Goal: Browse casually: Explore the website without a specific task or goal

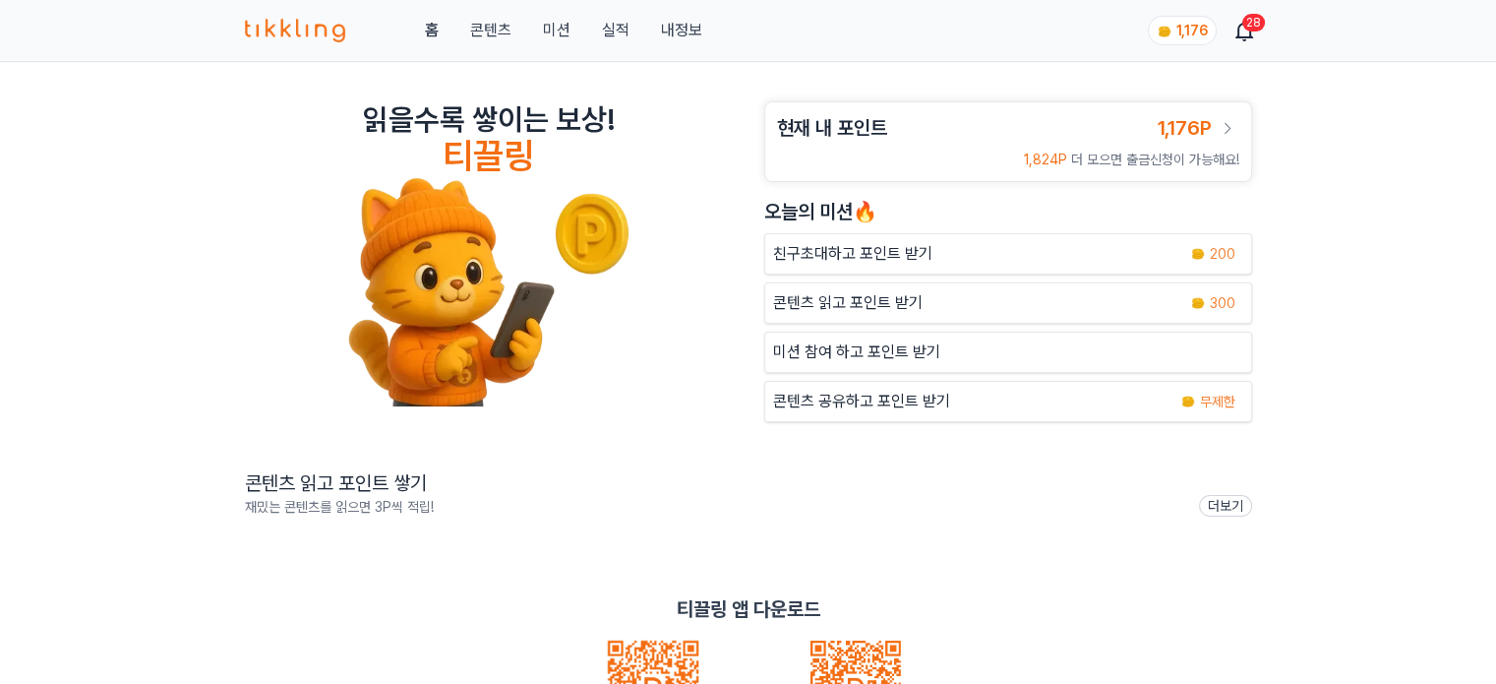
scroll to position [394, 0]
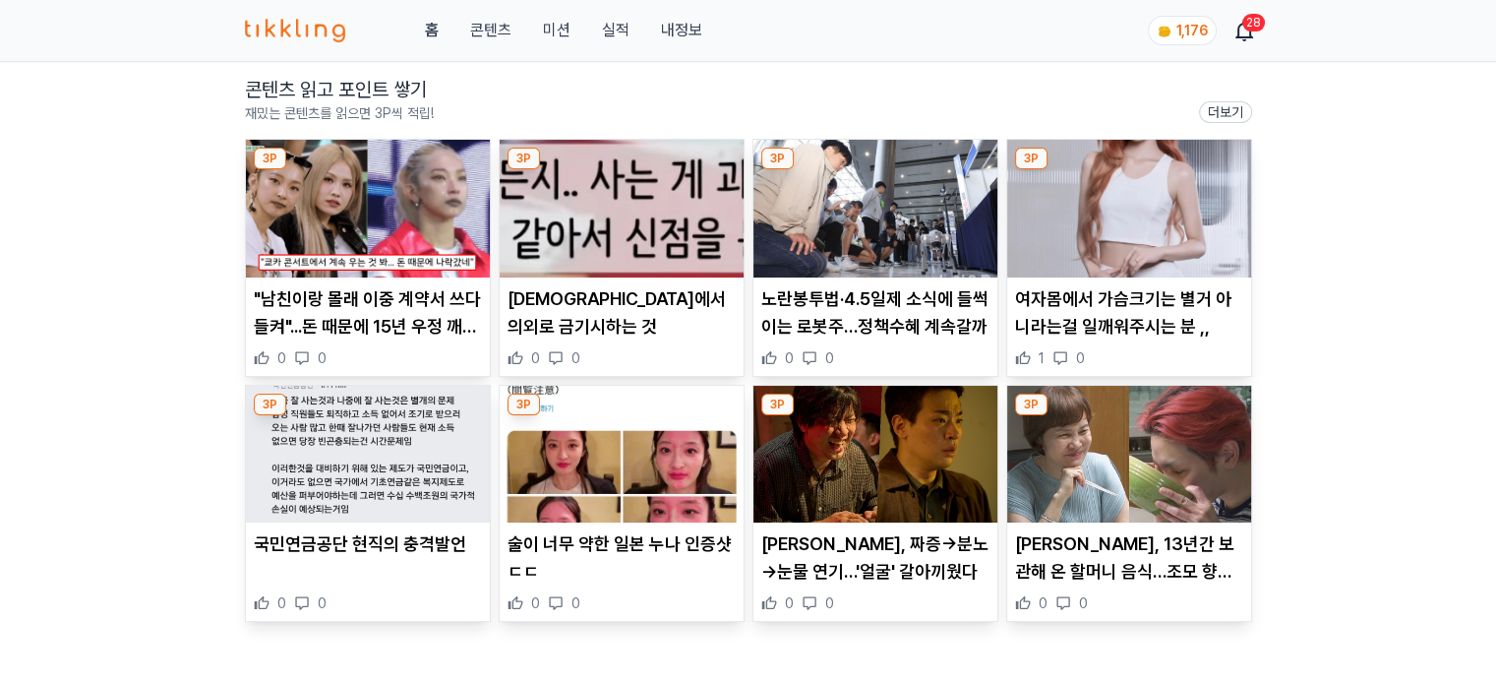
click at [324, 227] on img at bounding box center [368, 209] width 244 height 138
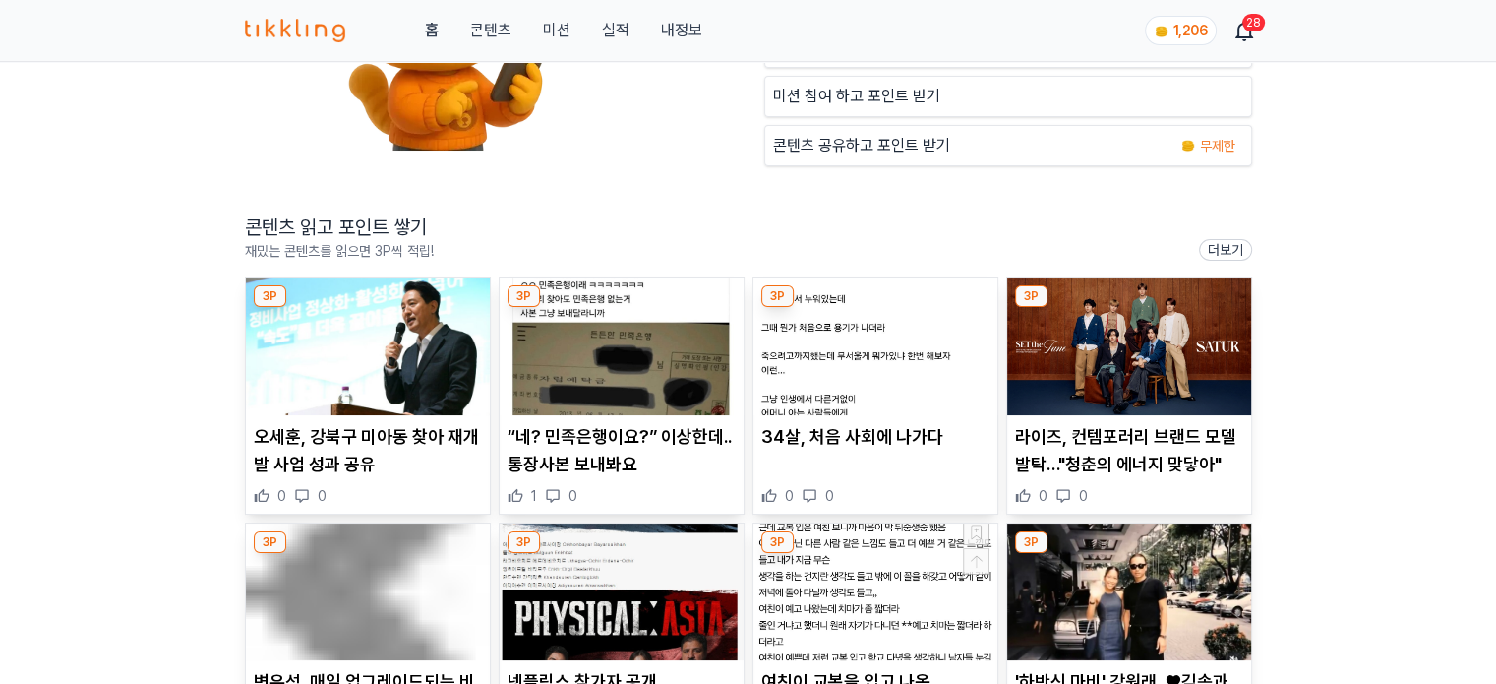
scroll to position [394, 0]
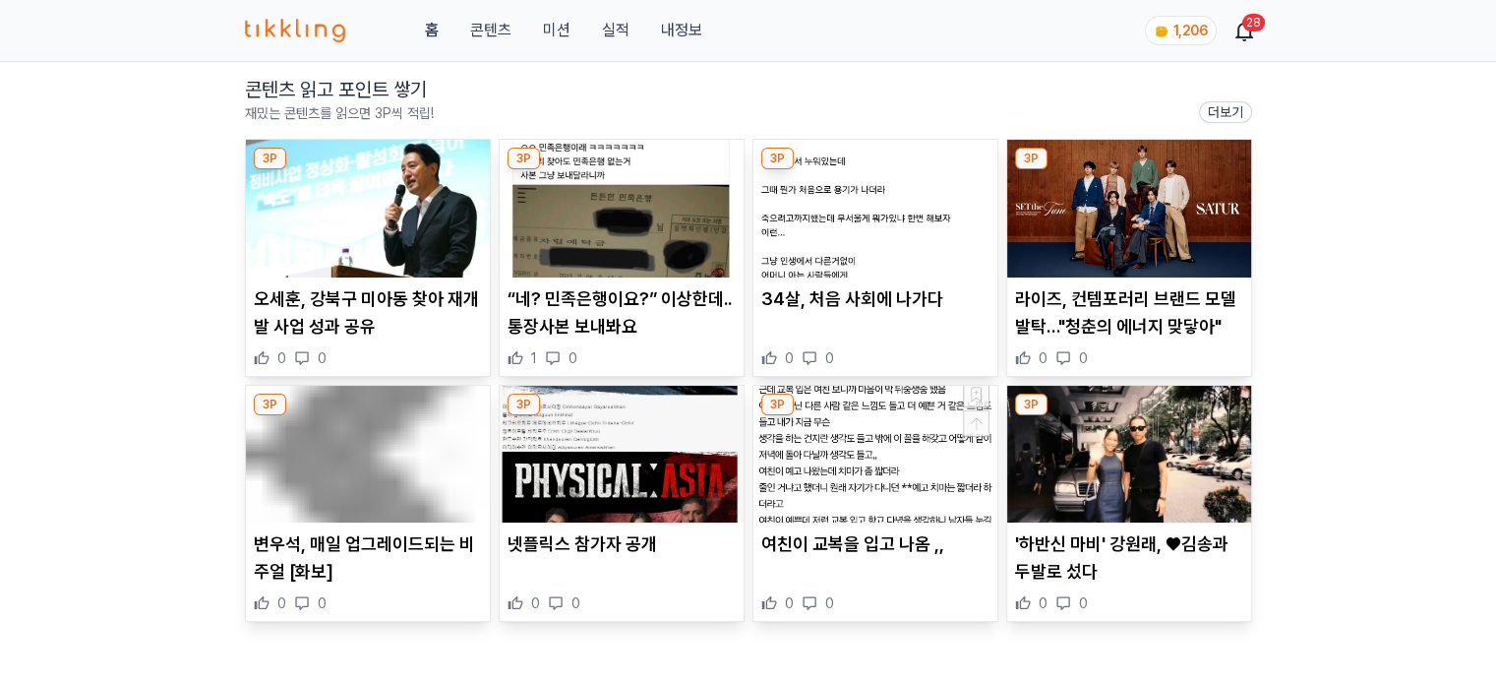
click at [401, 261] on img at bounding box center [368, 209] width 244 height 138
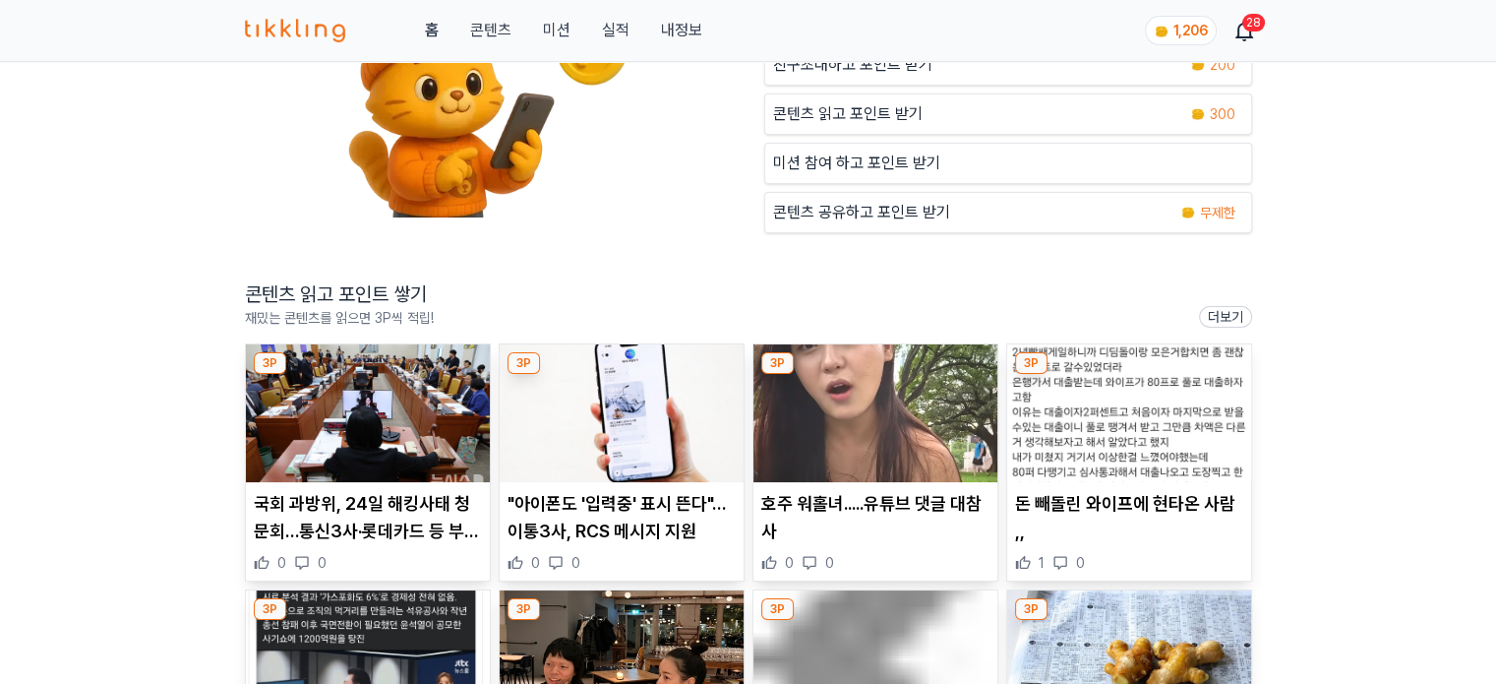
scroll to position [197, 0]
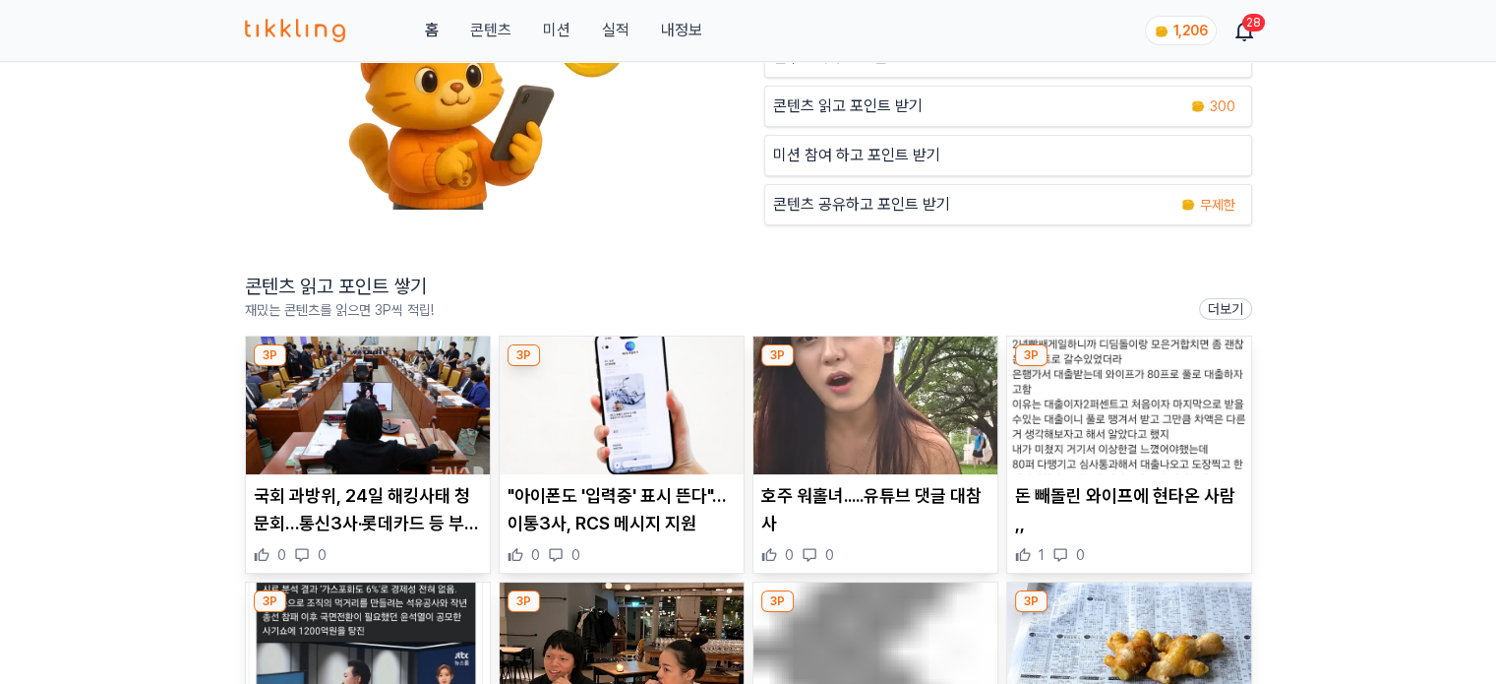
click at [405, 396] on img at bounding box center [368, 405] width 244 height 138
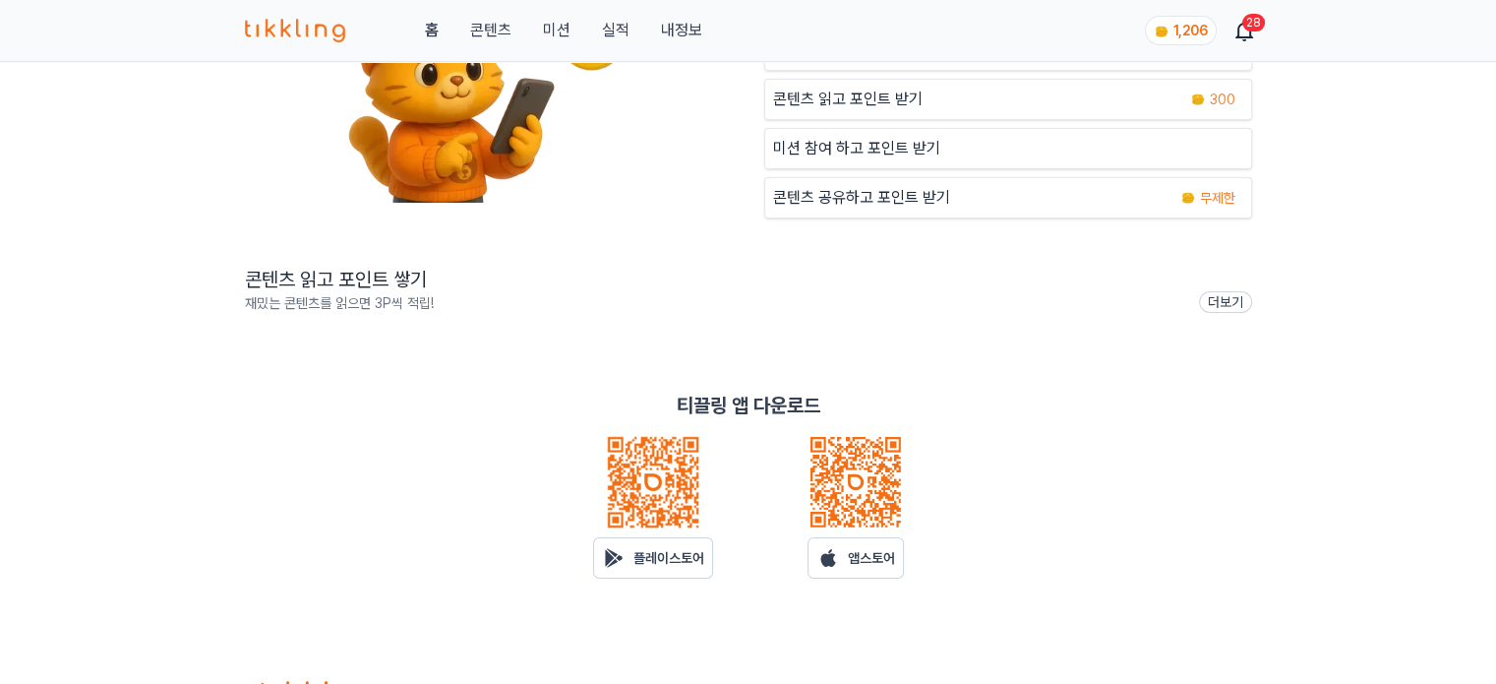
scroll to position [462, 0]
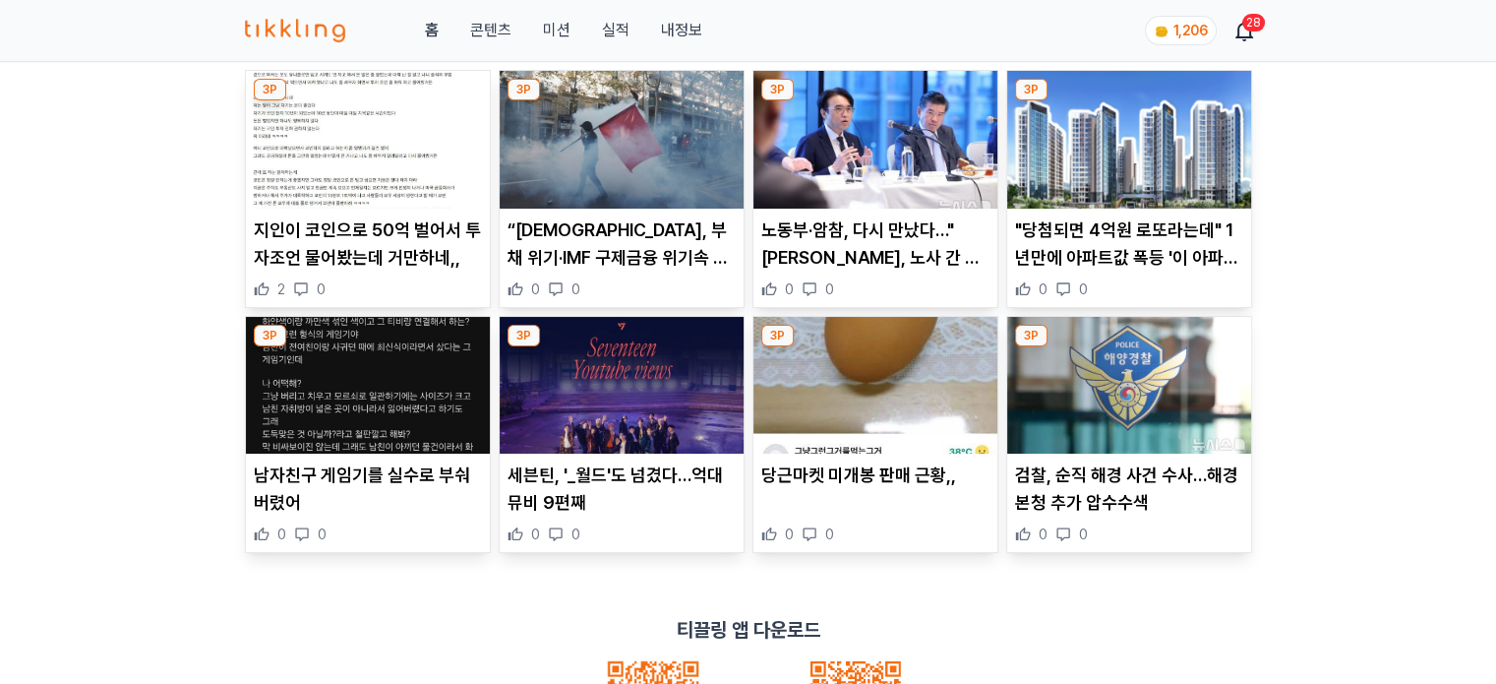
click at [397, 141] on img at bounding box center [368, 140] width 244 height 138
